Goal: Task Accomplishment & Management: Complete application form

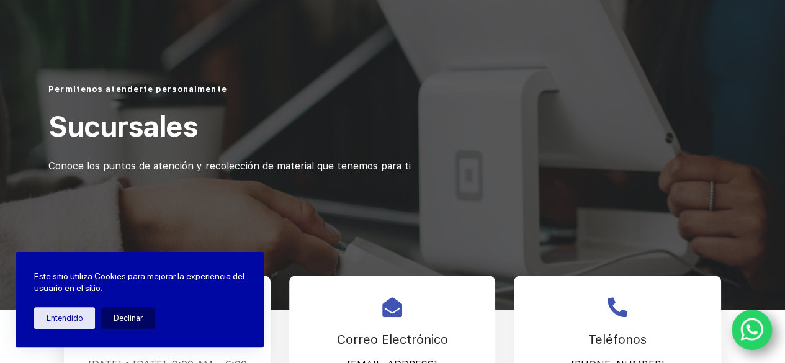
scroll to position [124, 0]
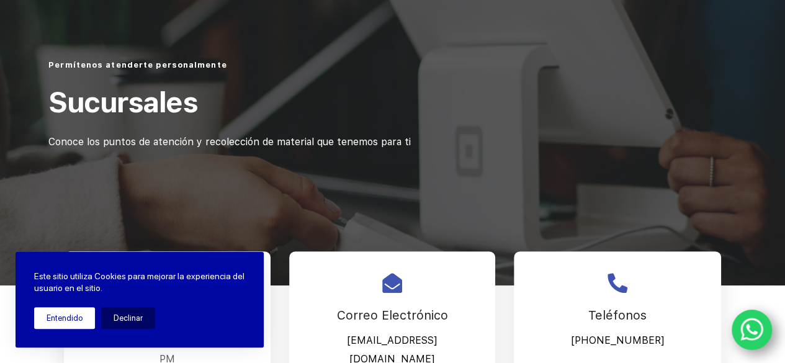
click at [58, 326] on button "Entendido" at bounding box center [64, 318] width 61 height 22
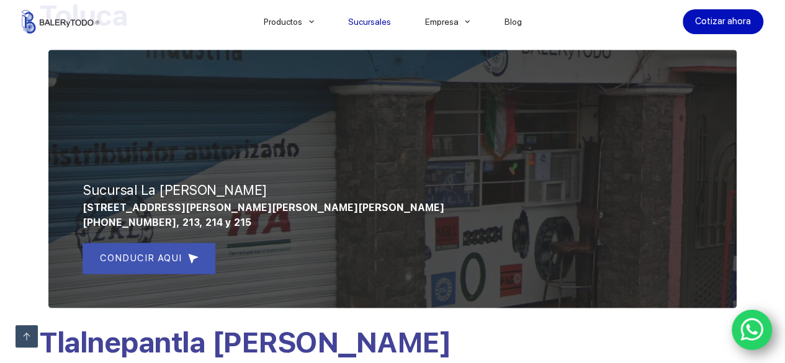
scroll to position [865, 0]
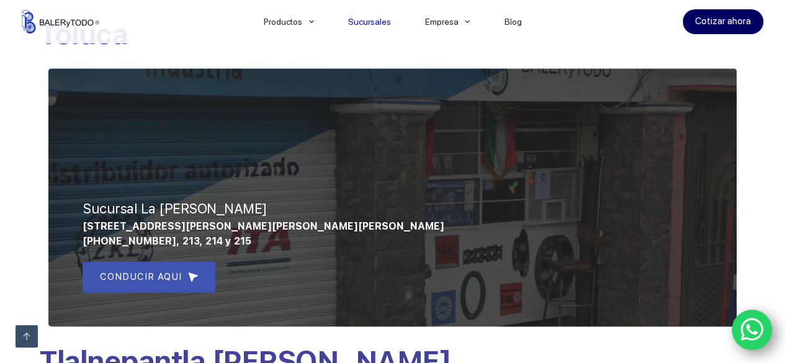
click at [733, 28] on link "Cotizar ahora" at bounding box center [723, 21] width 81 height 25
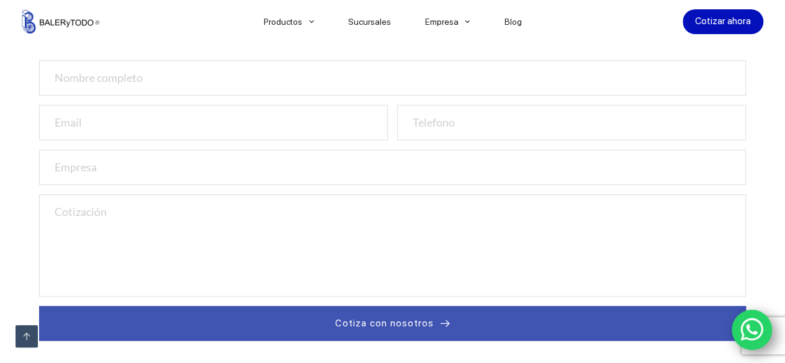
scroll to position [435, 0]
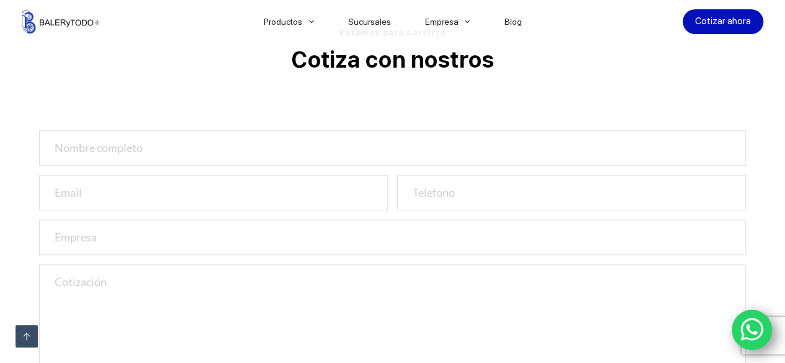
click at [142, 148] on input "text" at bounding box center [392, 147] width 707 height 35
type input "ELBERT ANCONA"
click at [329, 186] on input "email" at bounding box center [213, 192] width 349 height 35
type input "compras@msti.com.mx"
click at [467, 195] on input "number" at bounding box center [571, 192] width 349 height 35
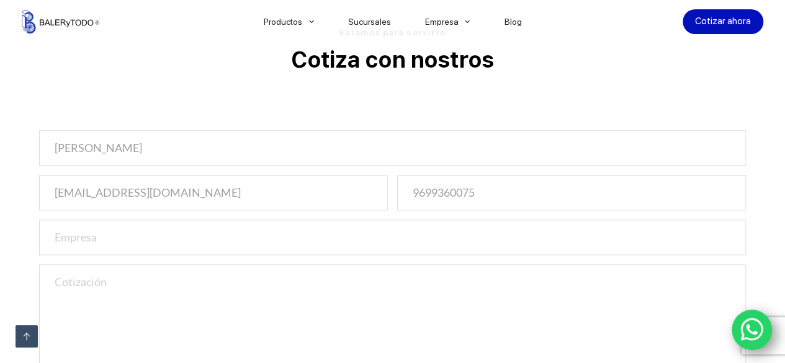
type input "9699360075"
click at [117, 230] on input "text" at bounding box center [392, 237] width 707 height 35
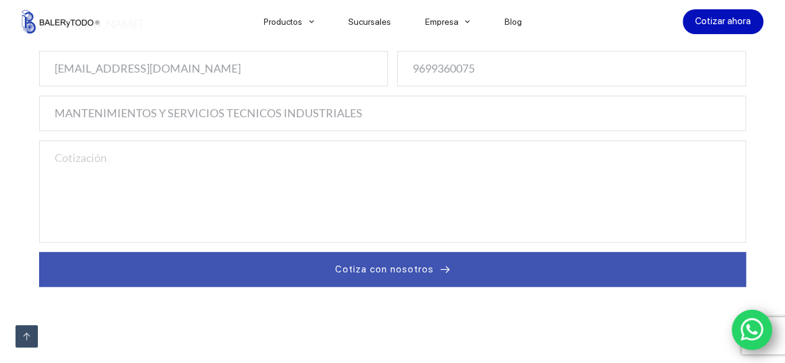
type input "MANTENIMIENTOS Y SERVICIOS TECNICOS INDUSTRIALES"
click at [188, 159] on textarea at bounding box center [392, 191] width 707 height 102
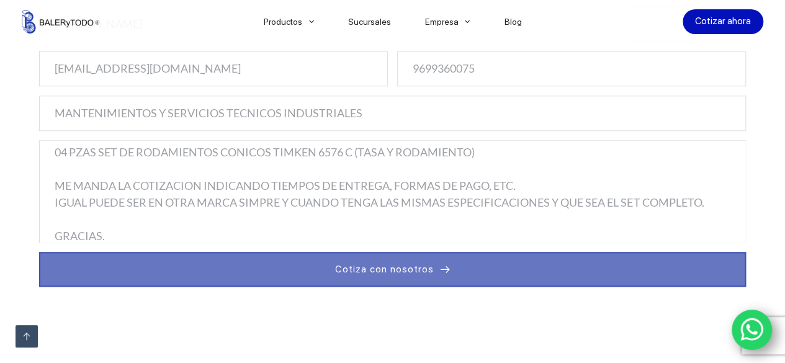
type textarea "ME PUEDE COTIZAR LO SIGUIENTE: 04 PZAS SET DE RODAMIENTOS CONICOS TIMKEN 6576 C…"
click at [401, 274] on span "Cotiza con nosotros" at bounding box center [384, 269] width 99 height 15
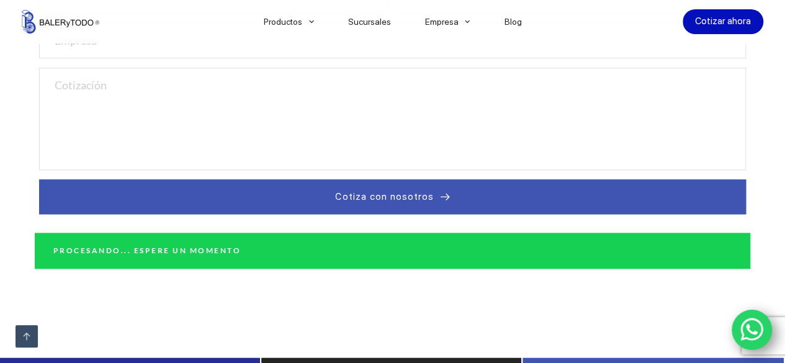
scroll to position [581, 0]
